Goal: Task Accomplishment & Management: Use online tool/utility

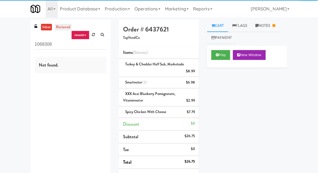
click at [58, 24] on link "reviewed" at bounding box center [63, 27] width 17 height 7
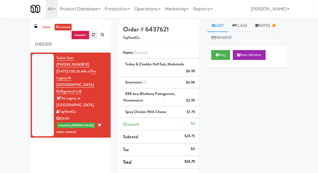
click at [95, 37] on link at bounding box center [93, 35] width 8 height 8
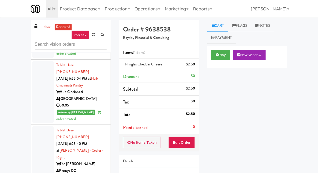
scroll to position [1142, 0]
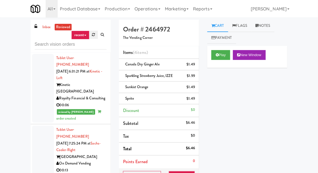
click at [92, 35] on icon at bounding box center [93, 35] width 3 height 4
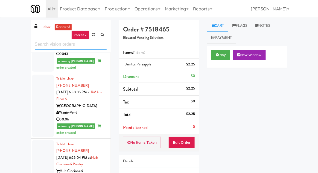
scroll to position [1531, 0]
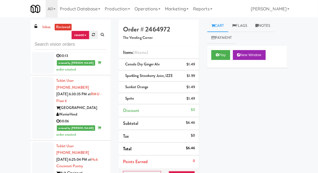
click at [93, 34] on icon at bounding box center [93, 35] width 3 height 4
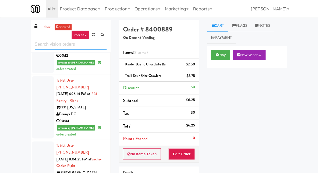
scroll to position [721, 0]
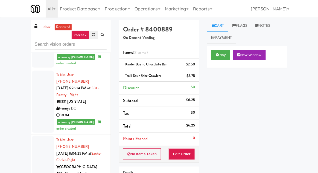
click at [91, 34] on link at bounding box center [93, 35] width 8 height 8
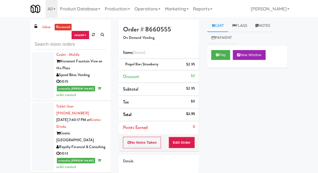
scroll to position [2381, 0]
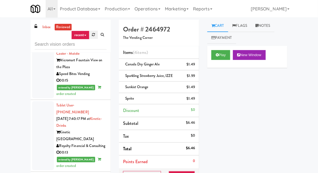
click at [92, 36] on icon at bounding box center [93, 35] width 3 height 4
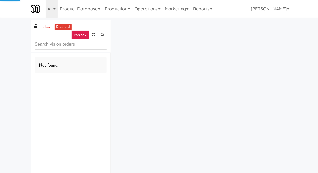
click at [9, 62] on div "inbox reviewed recent all unclear take inventory issue suspicious failed recent…" at bounding box center [159, 107] width 318 height 174
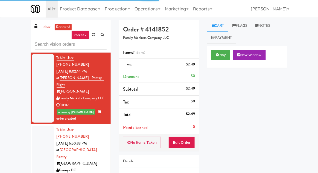
click at [36, 126] on div at bounding box center [43, 160] width 22 height 69
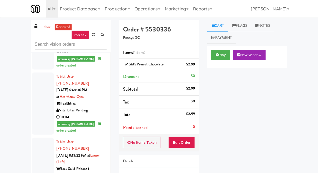
scroll to position [451, 0]
click at [38, 137] on div at bounding box center [43, 168] width 22 height 62
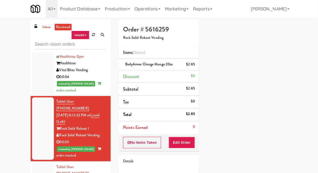
scroll to position [50, 0]
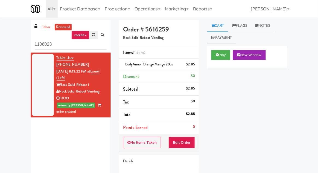
click at [95, 36] on icon at bounding box center [93, 35] width 3 height 4
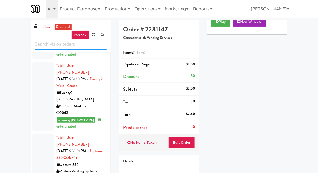
scroll to position [7946, 0]
